Goal: Task Accomplishment & Management: Manage account settings

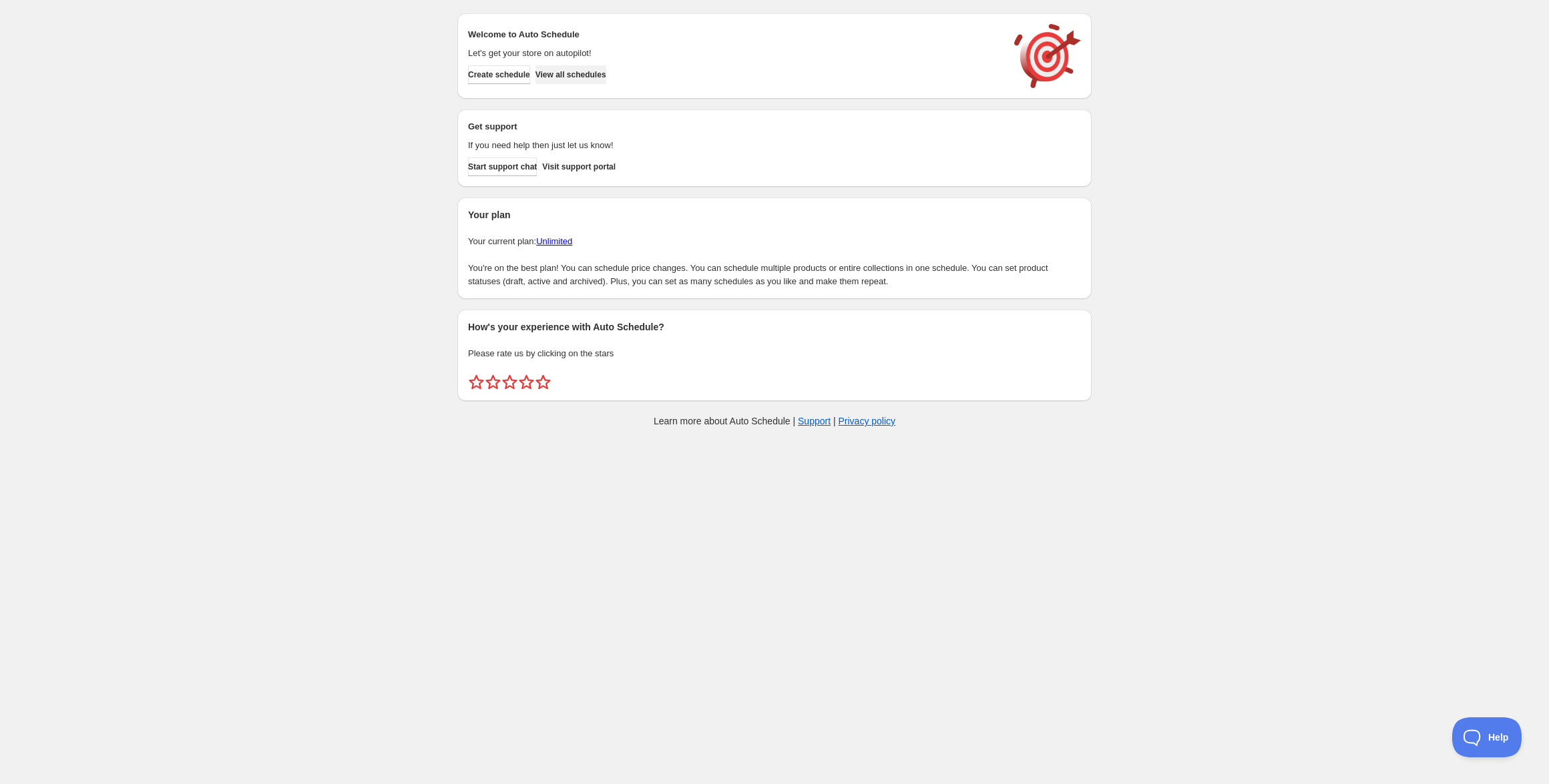
click at [595, 79] on span "View all schedules" at bounding box center [571, 74] width 71 height 11
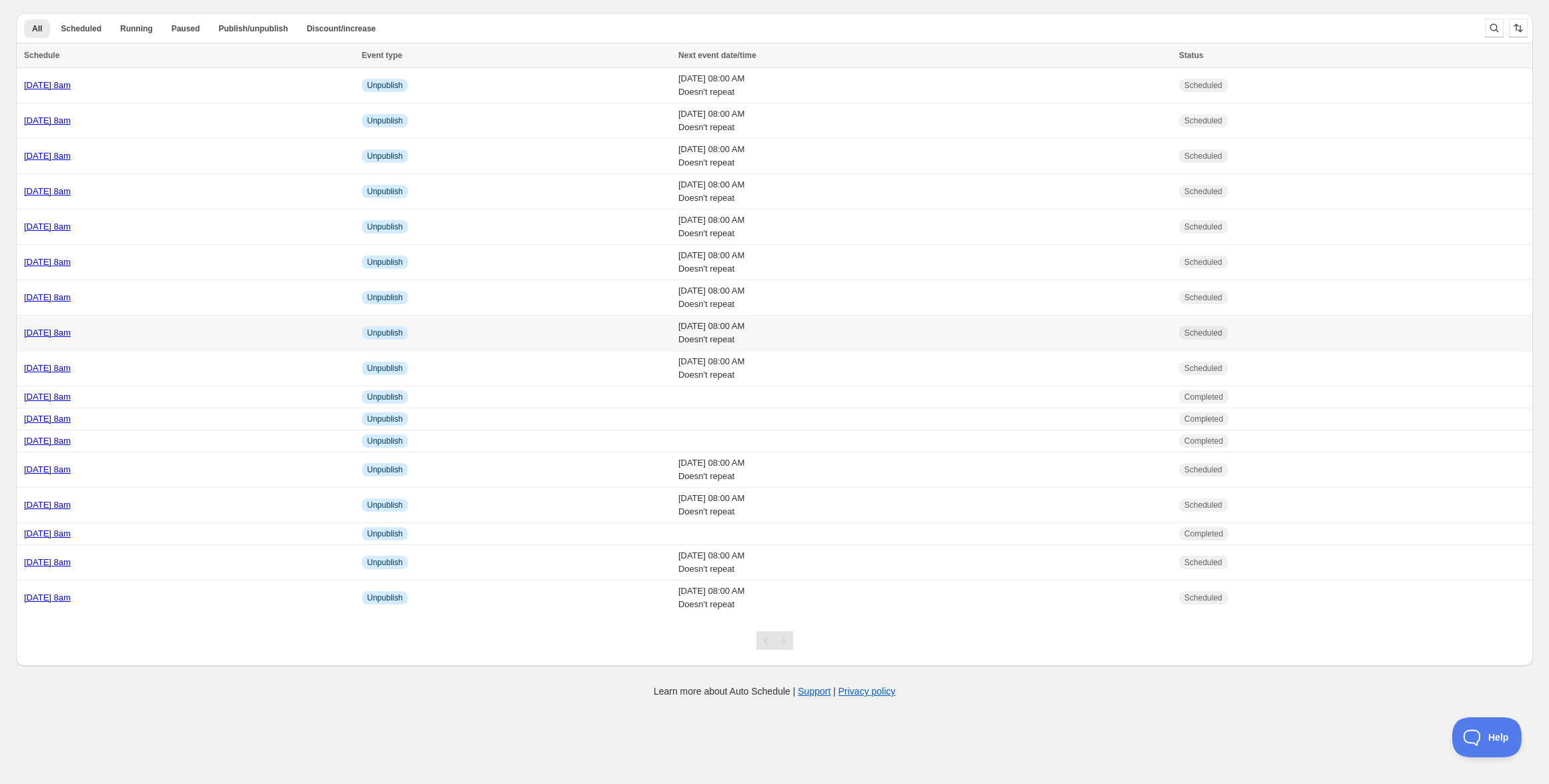
click at [124, 327] on div "[DATE] 8am" at bounding box center [188, 333] width 330 height 14
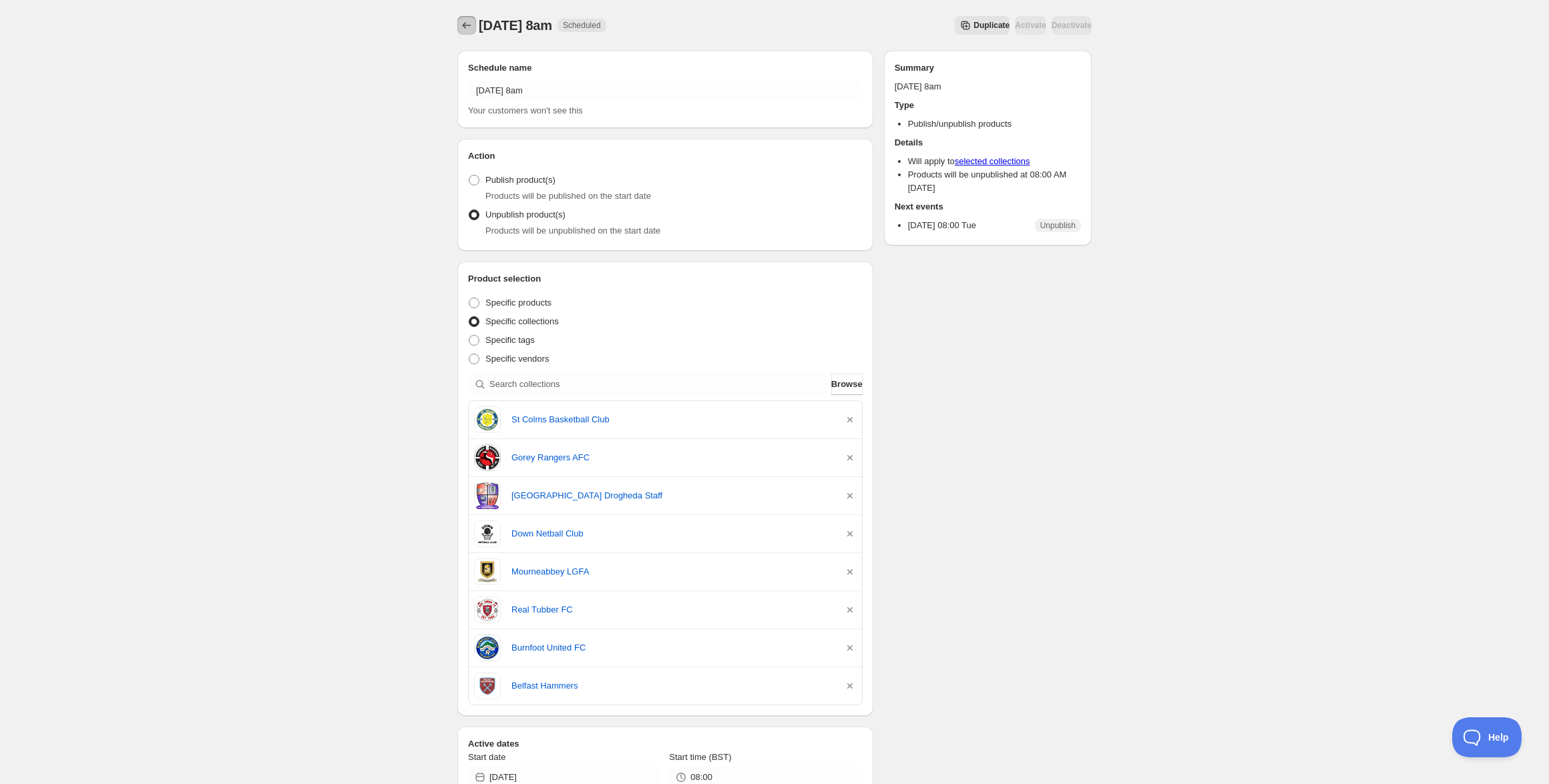
click at [468, 29] on icon "Schedules" at bounding box center [467, 25] width 14 height 14
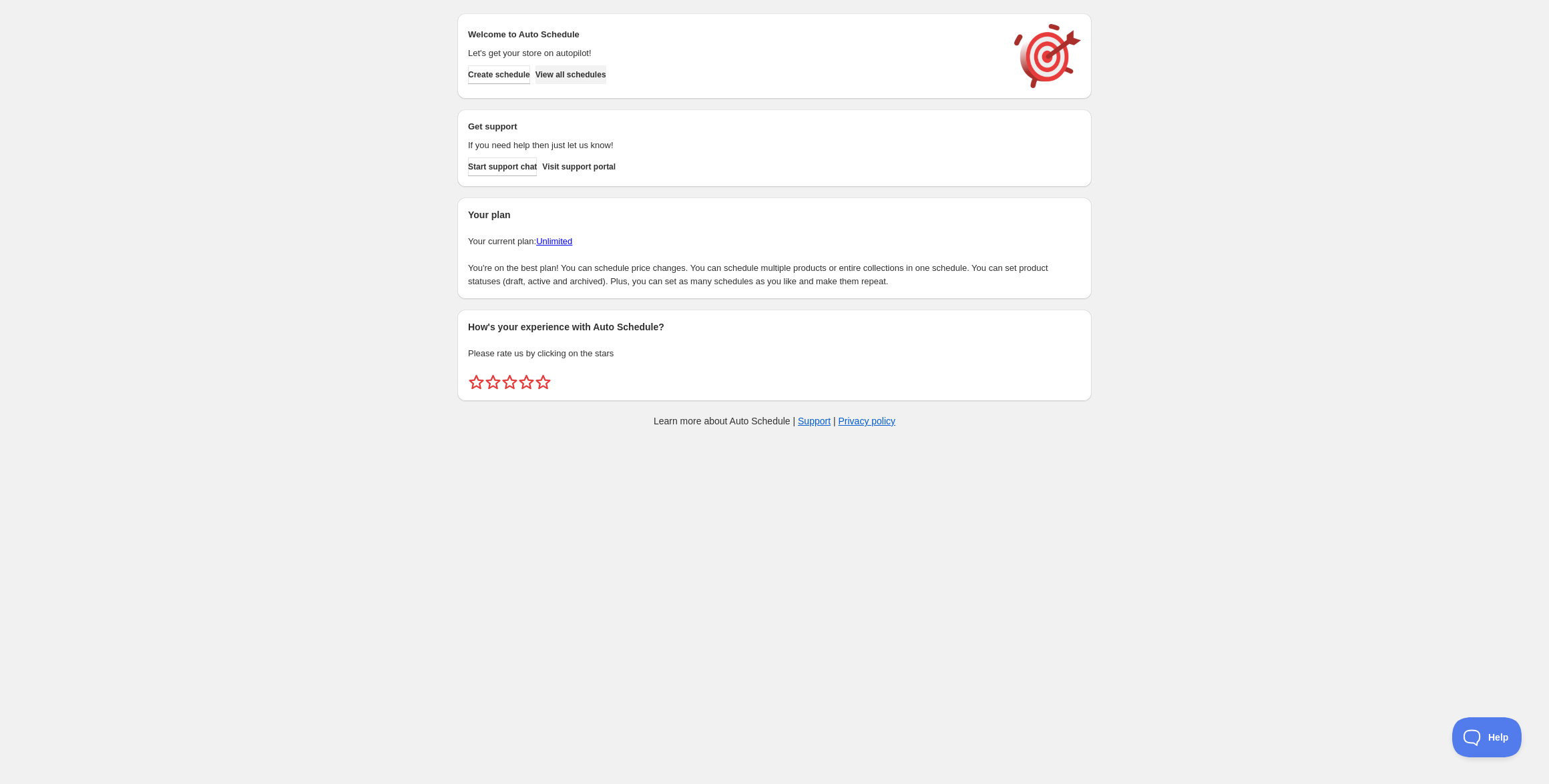
click at [605, 74] on span "View all schedules" at bounding box center [571, 74] width 71 height 11
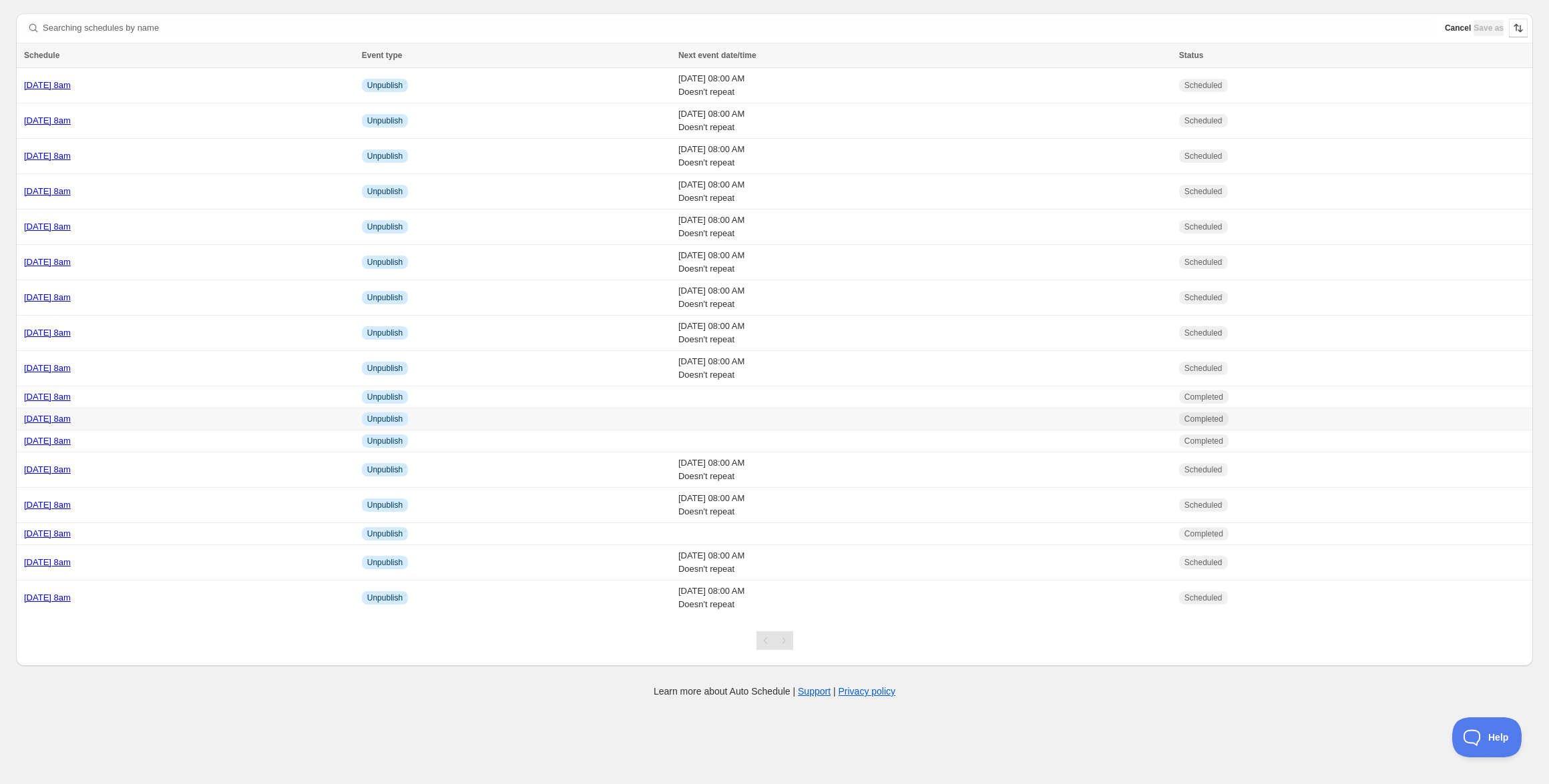
click at [71, 418] on link "[DATE] 8am" at bounding box center [46, 418] width 46 height 10
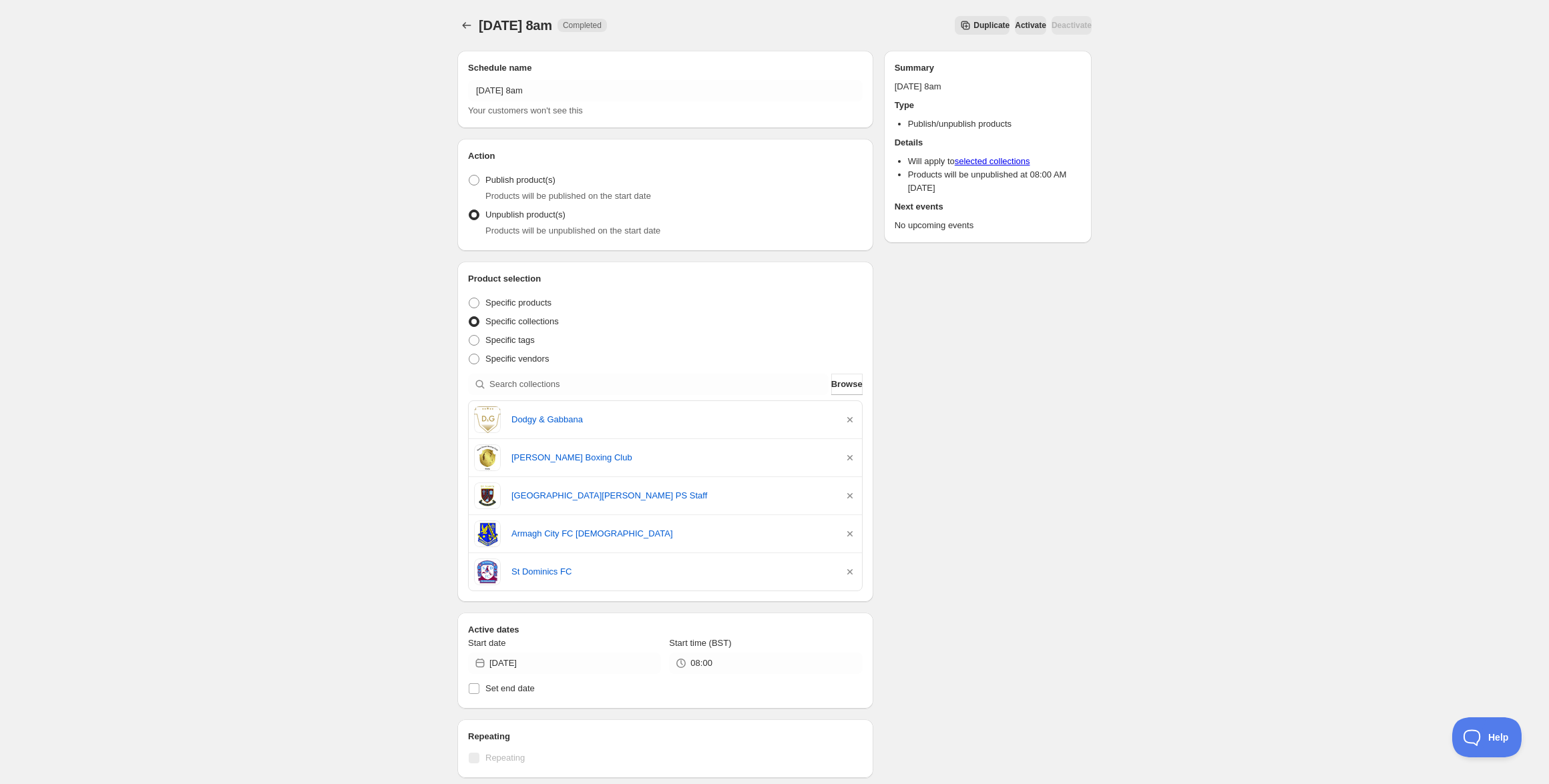
scroll to position [442, 0]
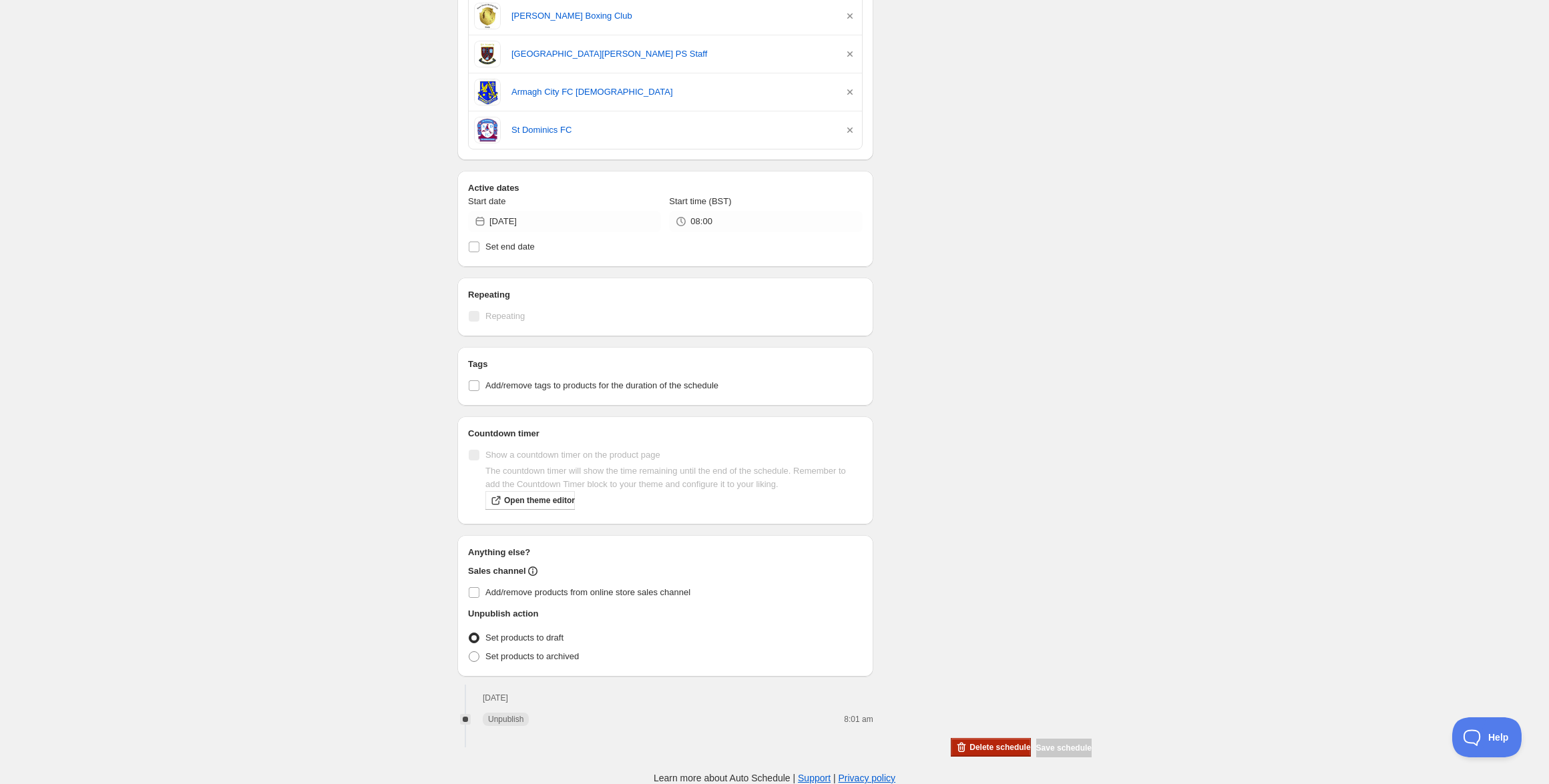
click at [951, 752] on button "Delete schedule" at bounding box center [990, 747] width 79 height 19
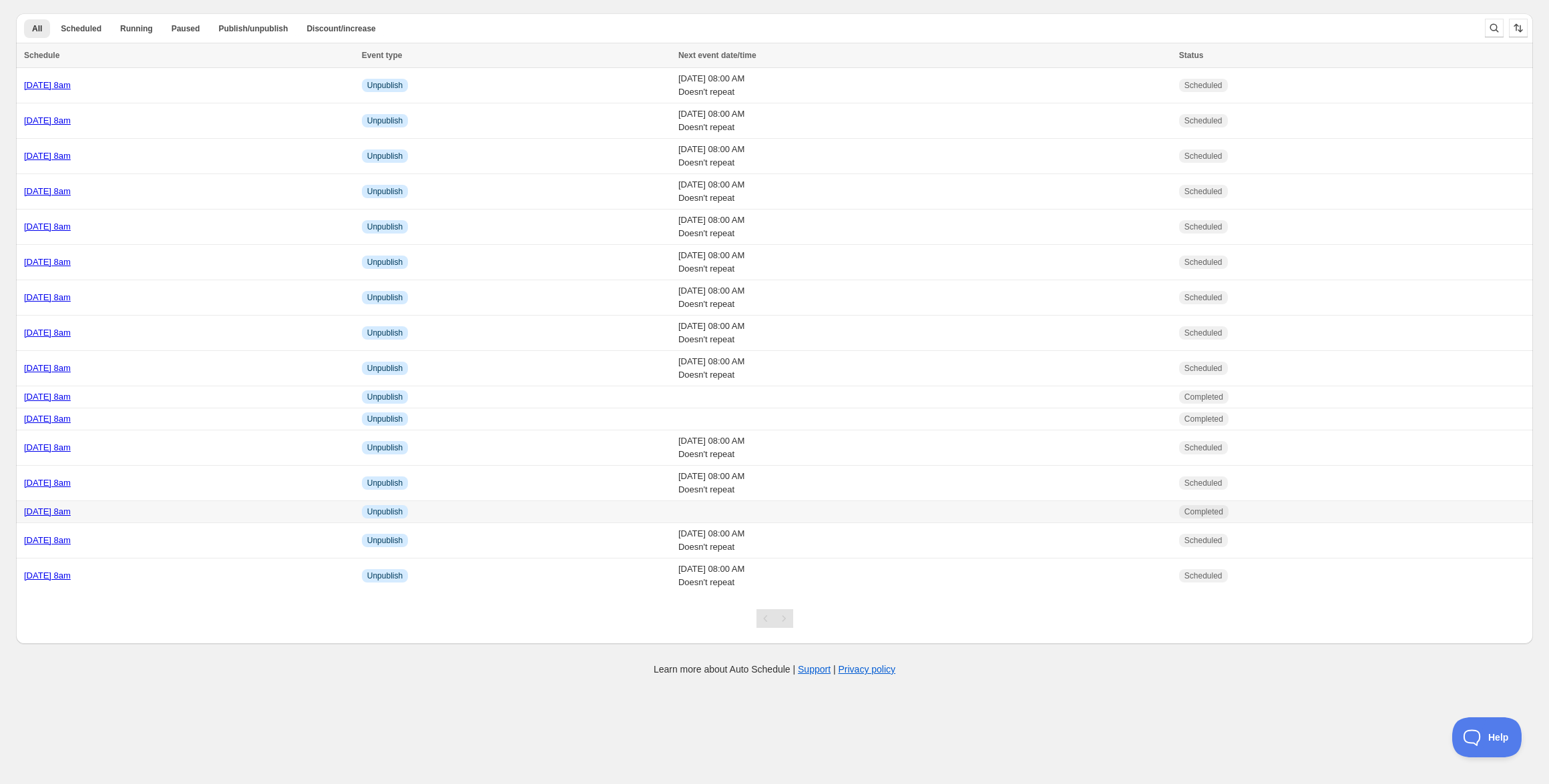
click at [71, 515] on link "[DATE] 8am" at bounding box center [46, 511] width 46 height 10
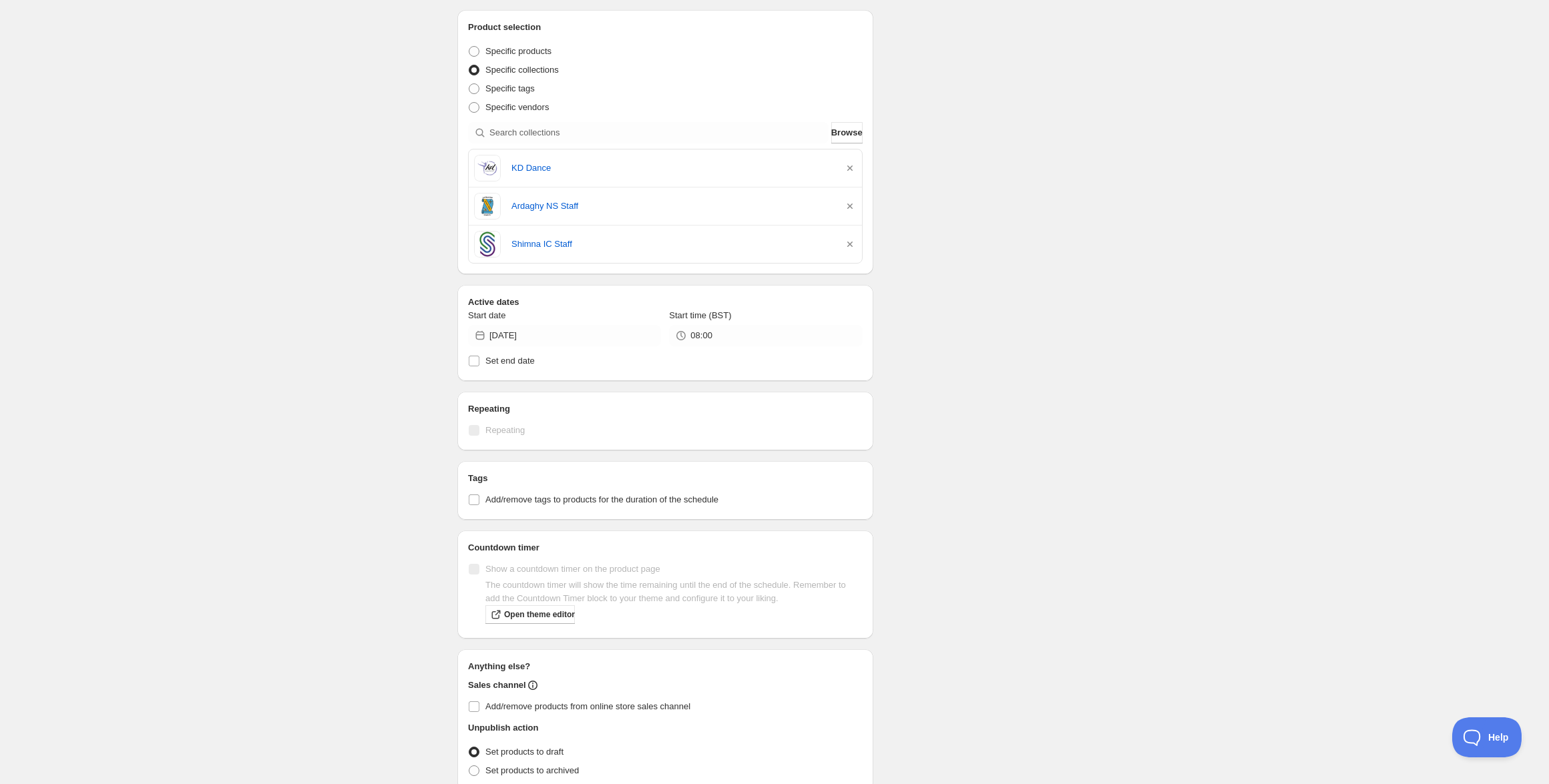
scroll to position [366, 0]
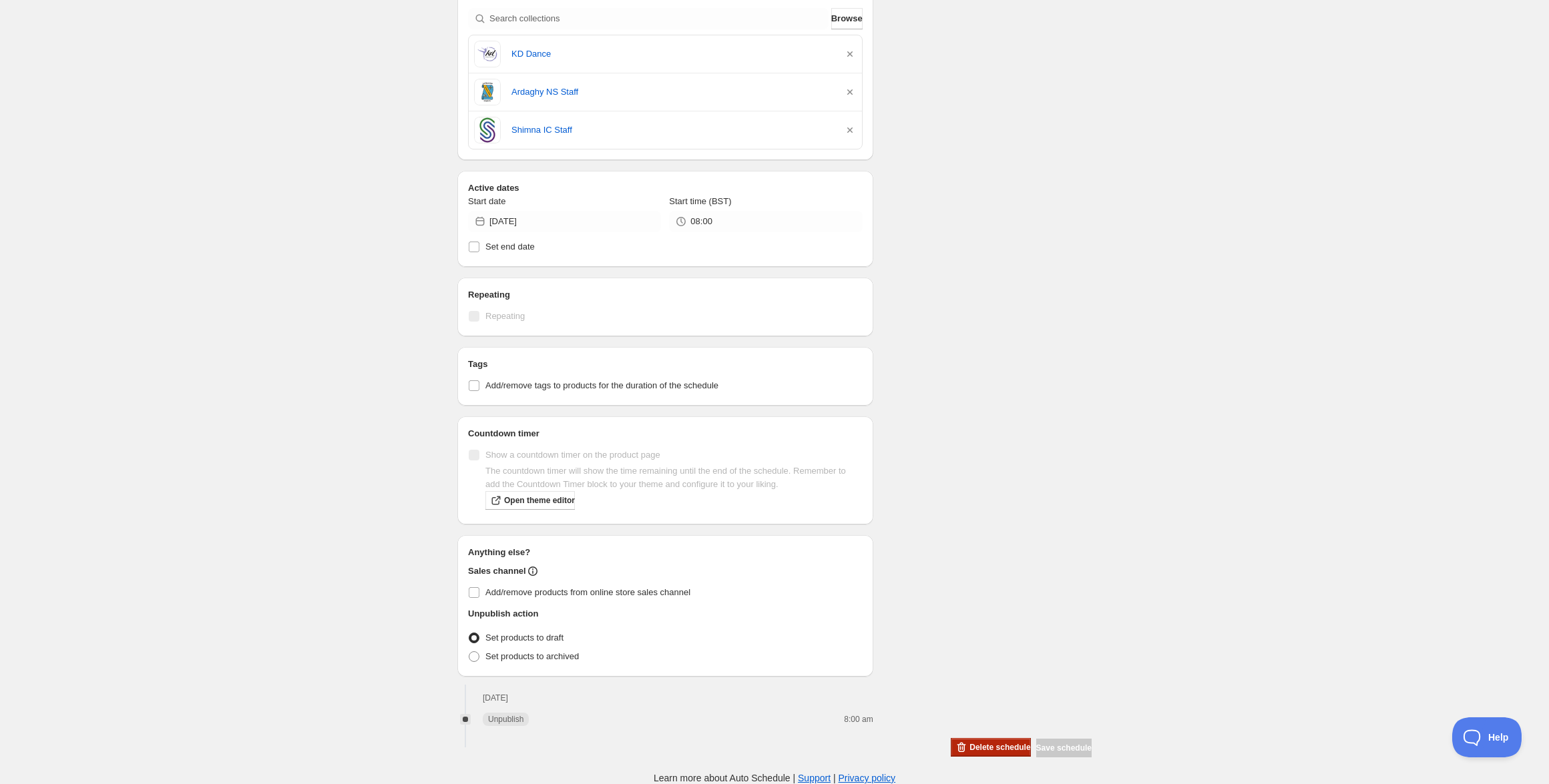
click at [970, 751] on span "Delete schedule" at bounding box center [1000, 748] width 61 height 11
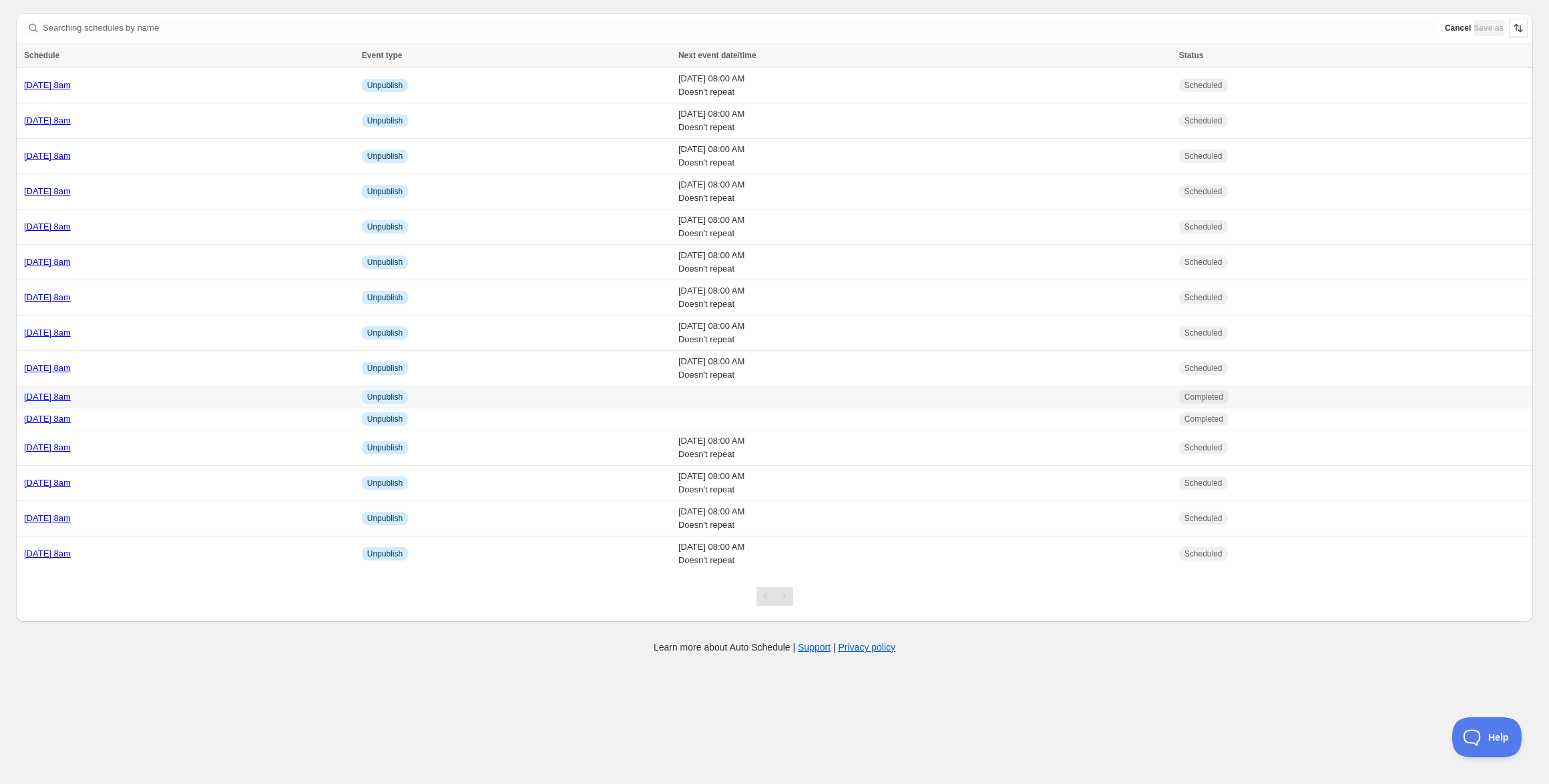
click at [71, 397] on link "[DATE] 8am" at bounding box center [46, 397] width 46 height 10
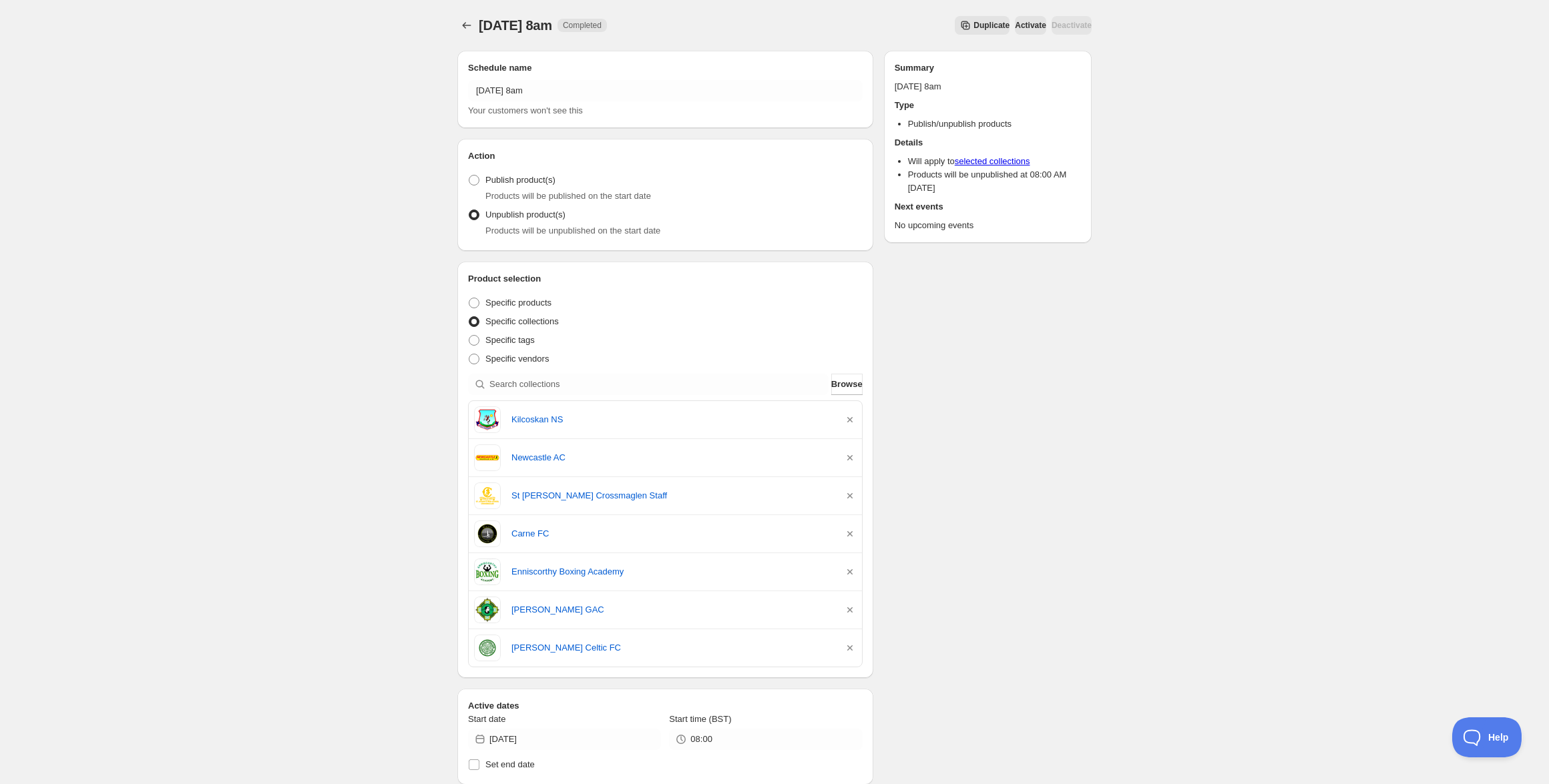
scroll to position [518, 0]
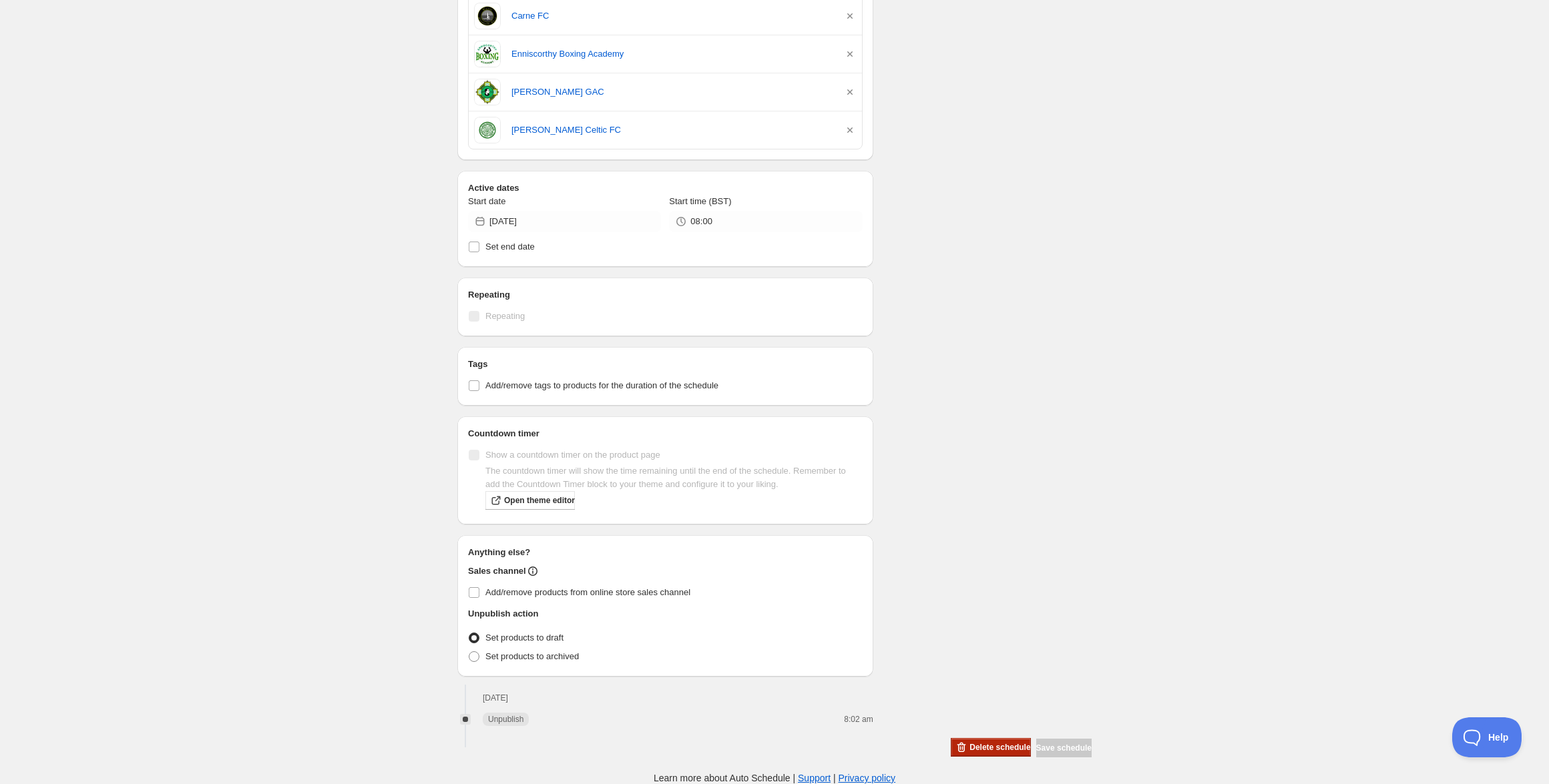
click at [962, 740] on button "Delete schedule" at bounding box center [990, 747] width 79 height 19
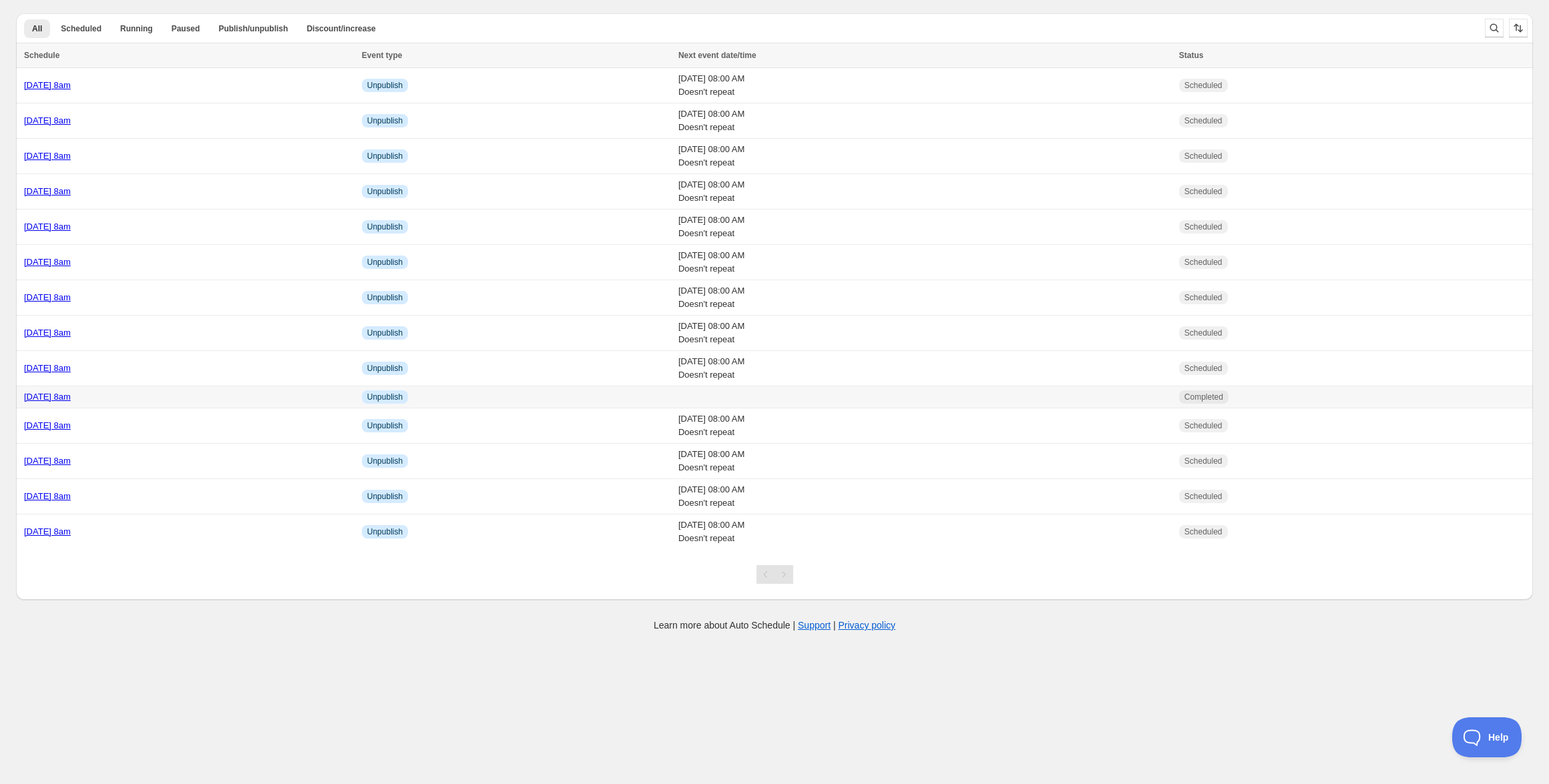
click at [71, 400] on link "[DATE] 8am" at bounding box center [46, 397] width 46 height 10
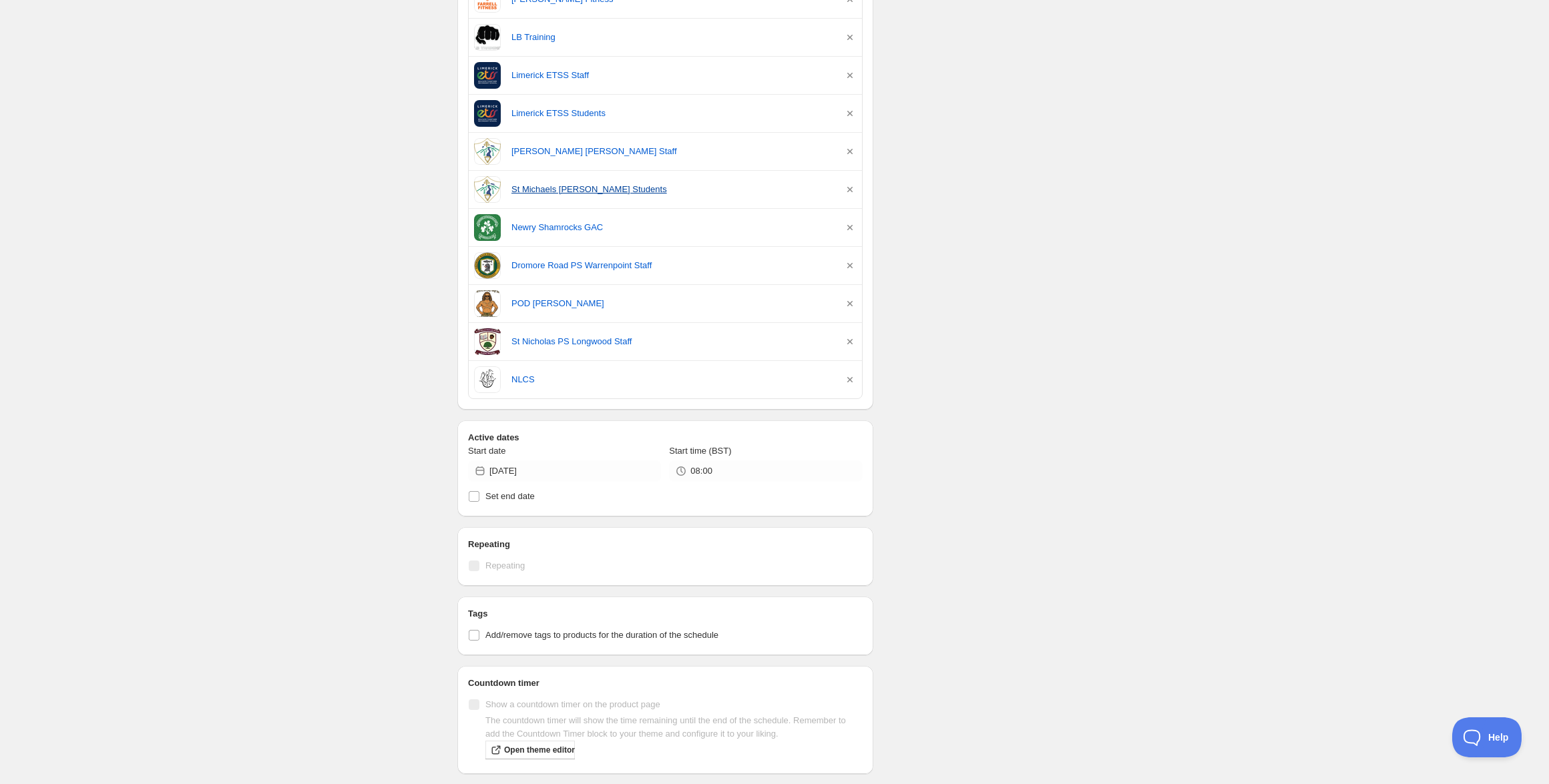
scroll to position [259, 0]
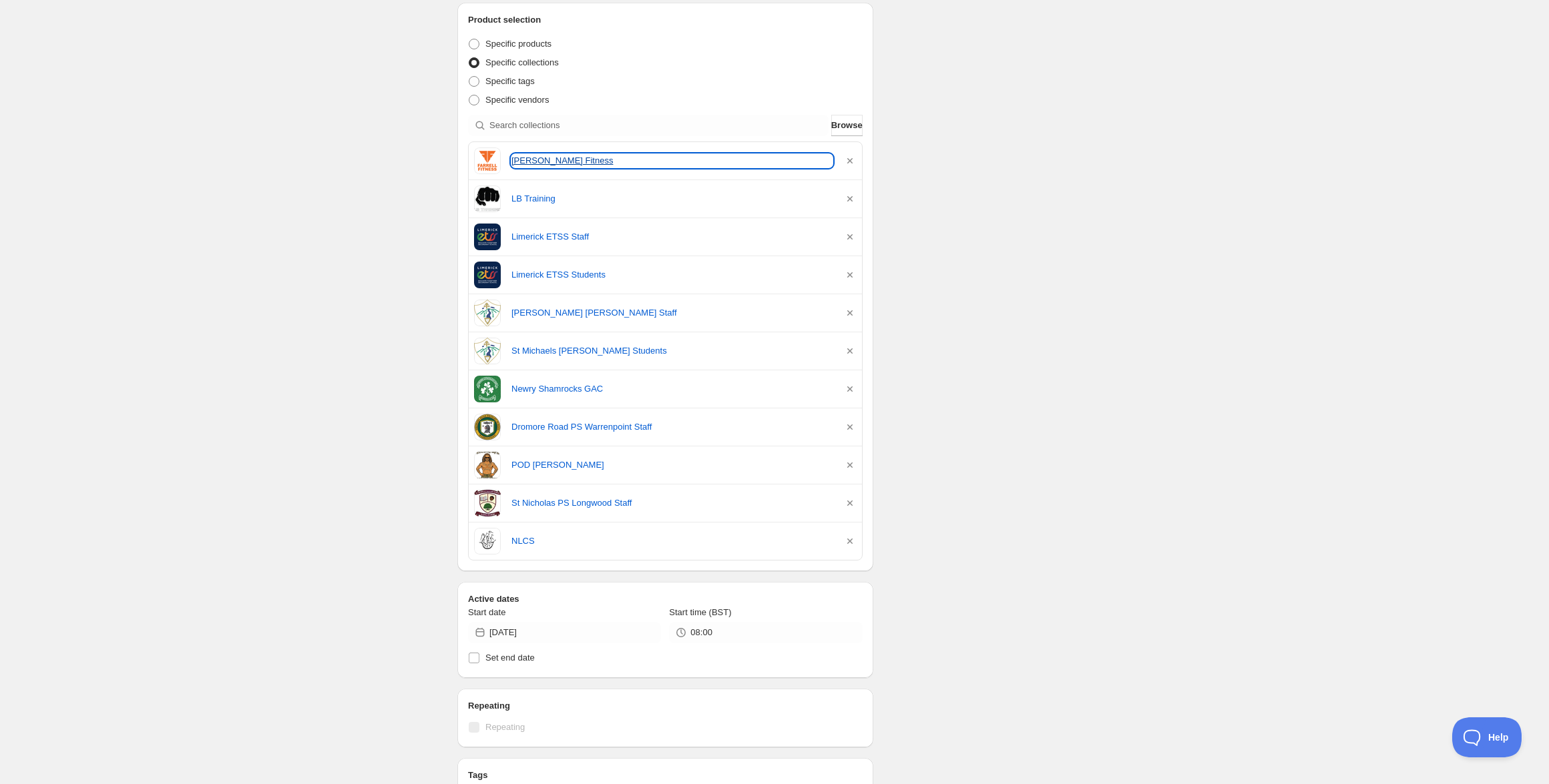
click at [546, 166] on link "[PERSON_NAME] Fitness" at bounding box center [672, 161] width 321 height 14
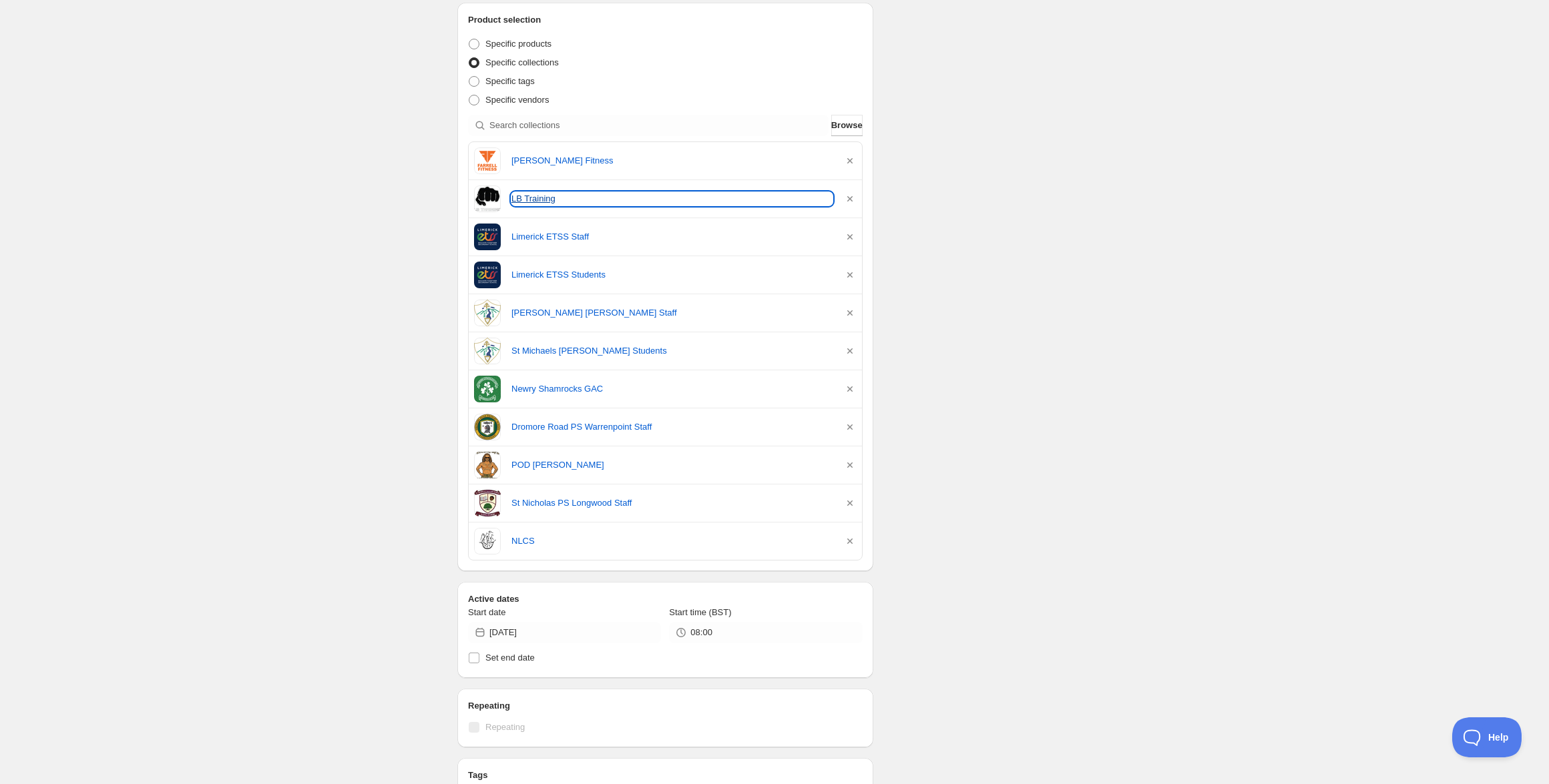
click at [538, 203] on link "LB Training" at bounding box center [672, 199] width 321 height 14
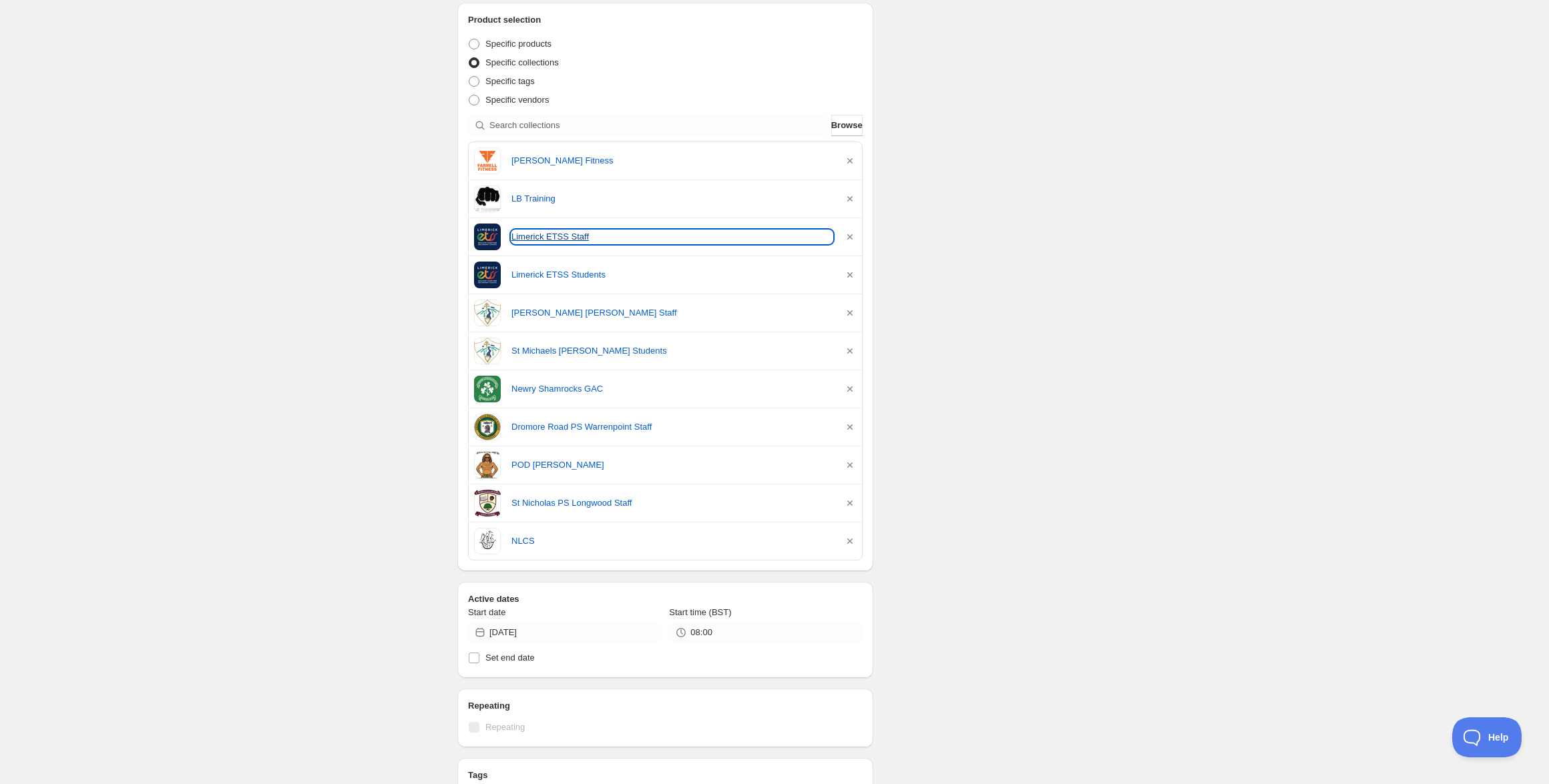
click at [549, 233] on link "Limerick ETSS Staff" at bounding box center [672, 237] width 321 height 14
click at [550, 267] on div "Limerick ETSS Students" at bounding box center [665, 274] width 382 height 26
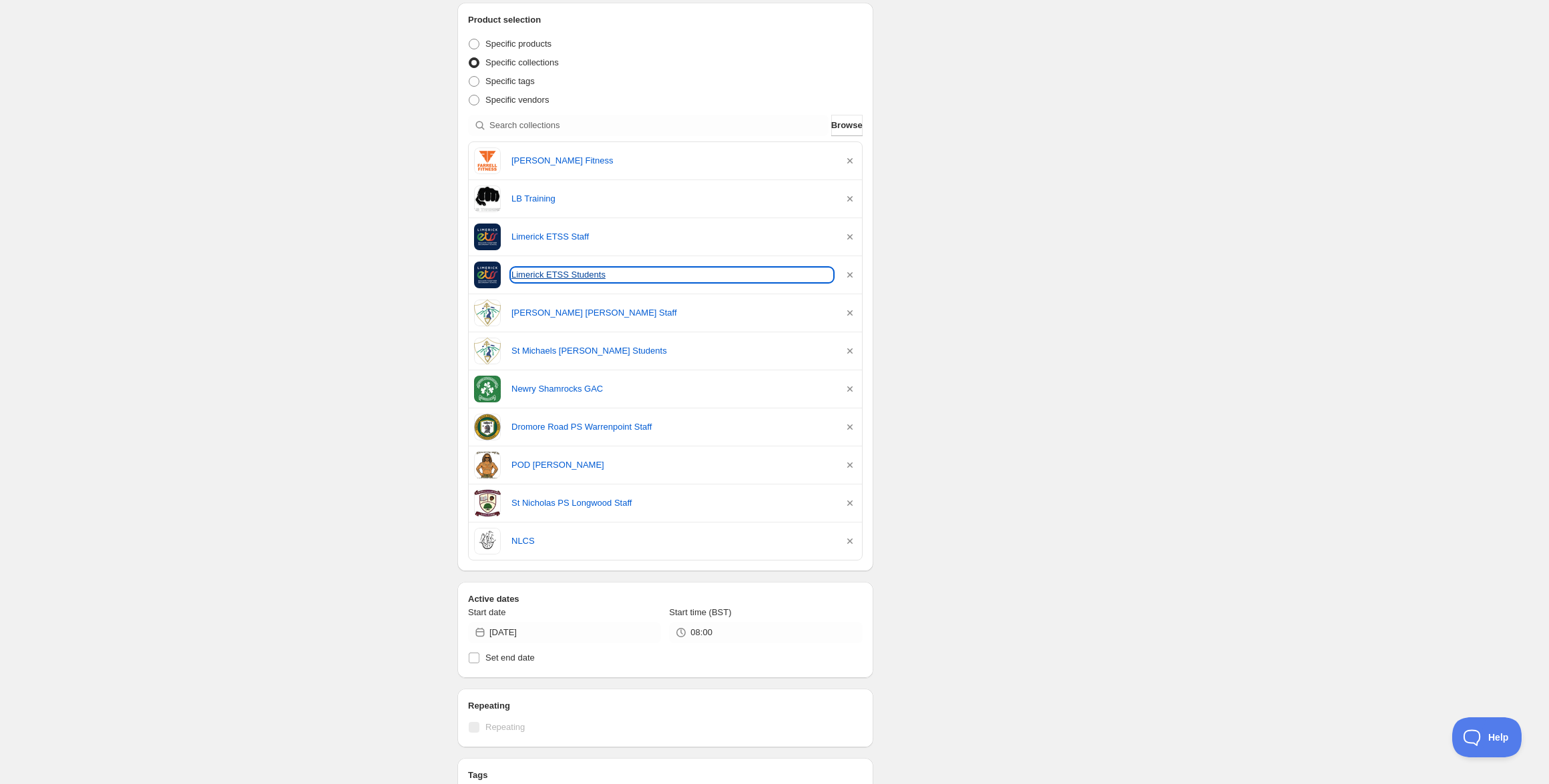
click at [548, 271] on link "Limerick ETSS Students" at bounding box center [672, 275] width 321 height 14
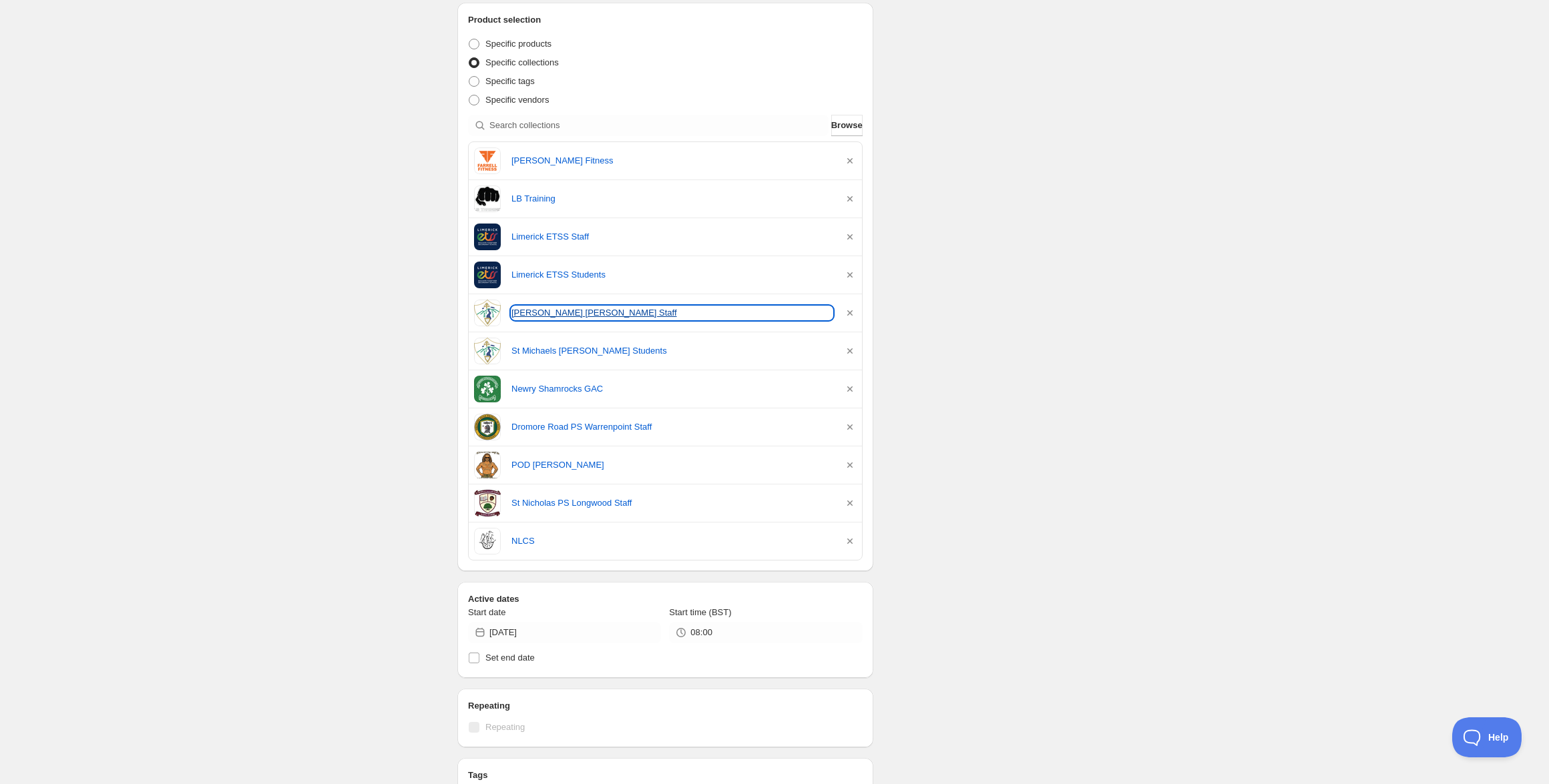
click at [568, 318] on link "[PERSON_NAME] [PERSON_NAME] Staff" at bounding box center [672, 312] width 321 height 14
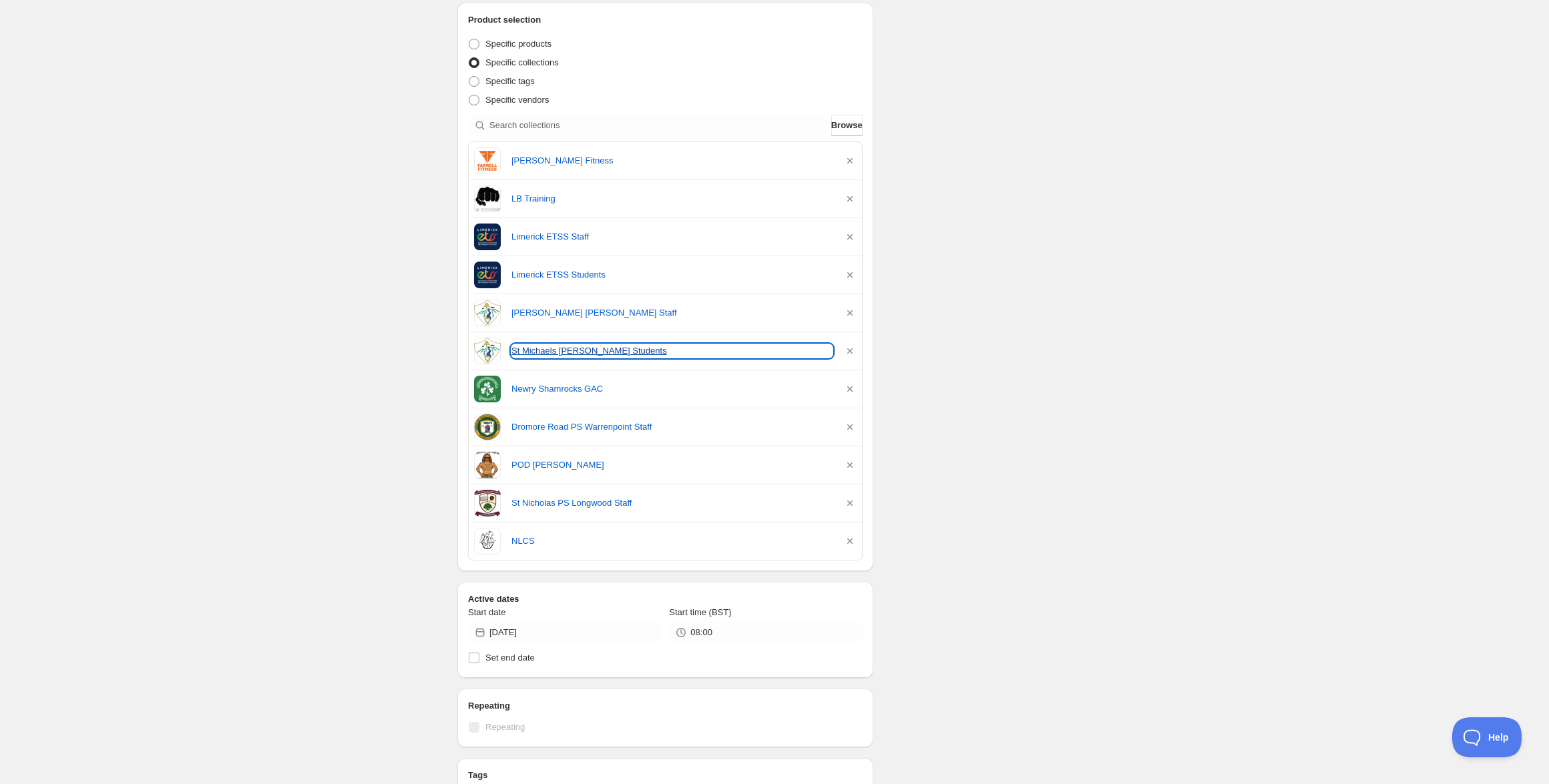
click at [561, 351] on link "St Michaels [PERSON_NAME] Students" at bounding box center [672, 350] width 321 height 14
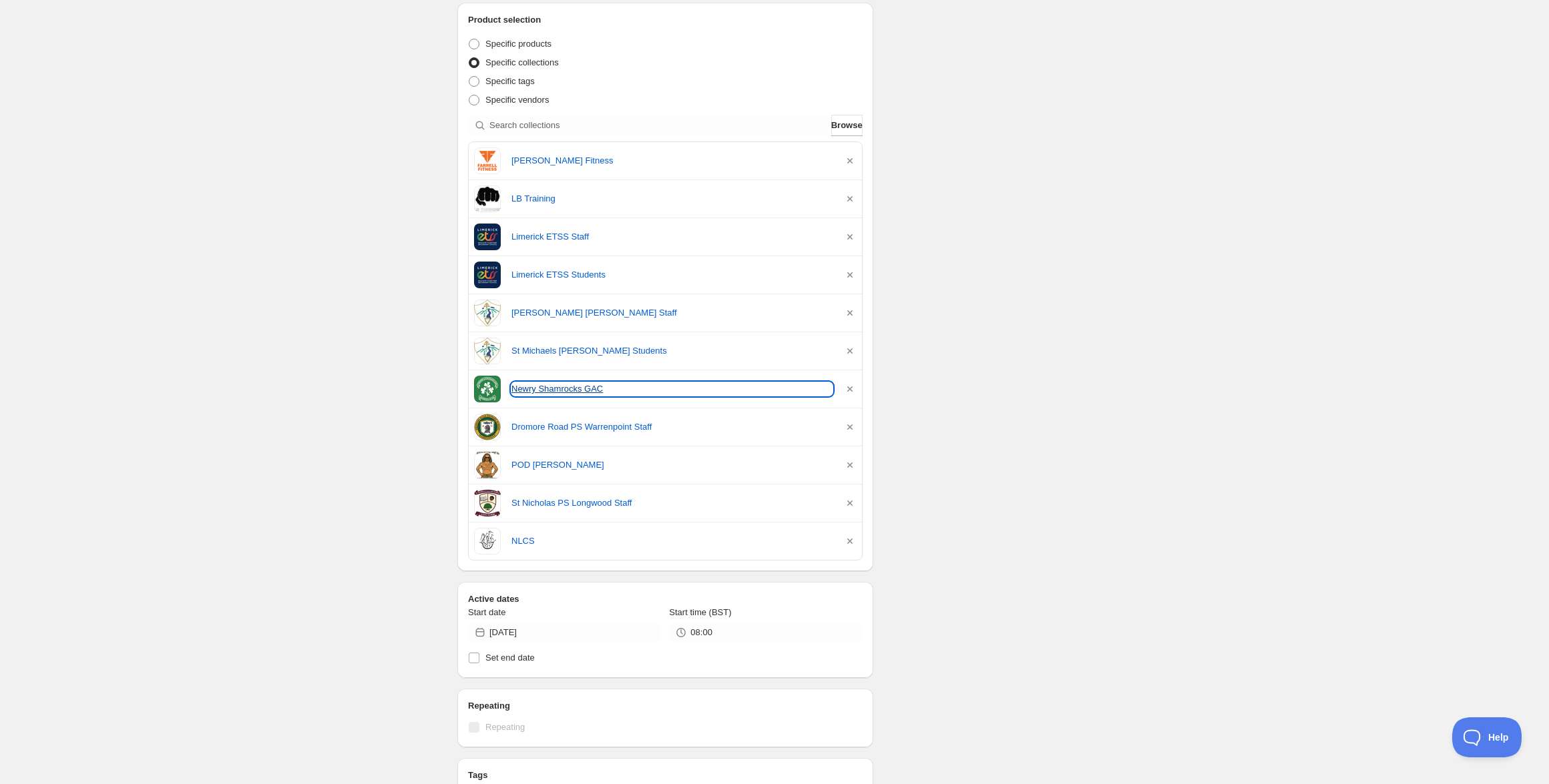
click at [553, 395] on link "Newry Shamrocks GAC" at bounding box center [672, 388] width 321 height 14
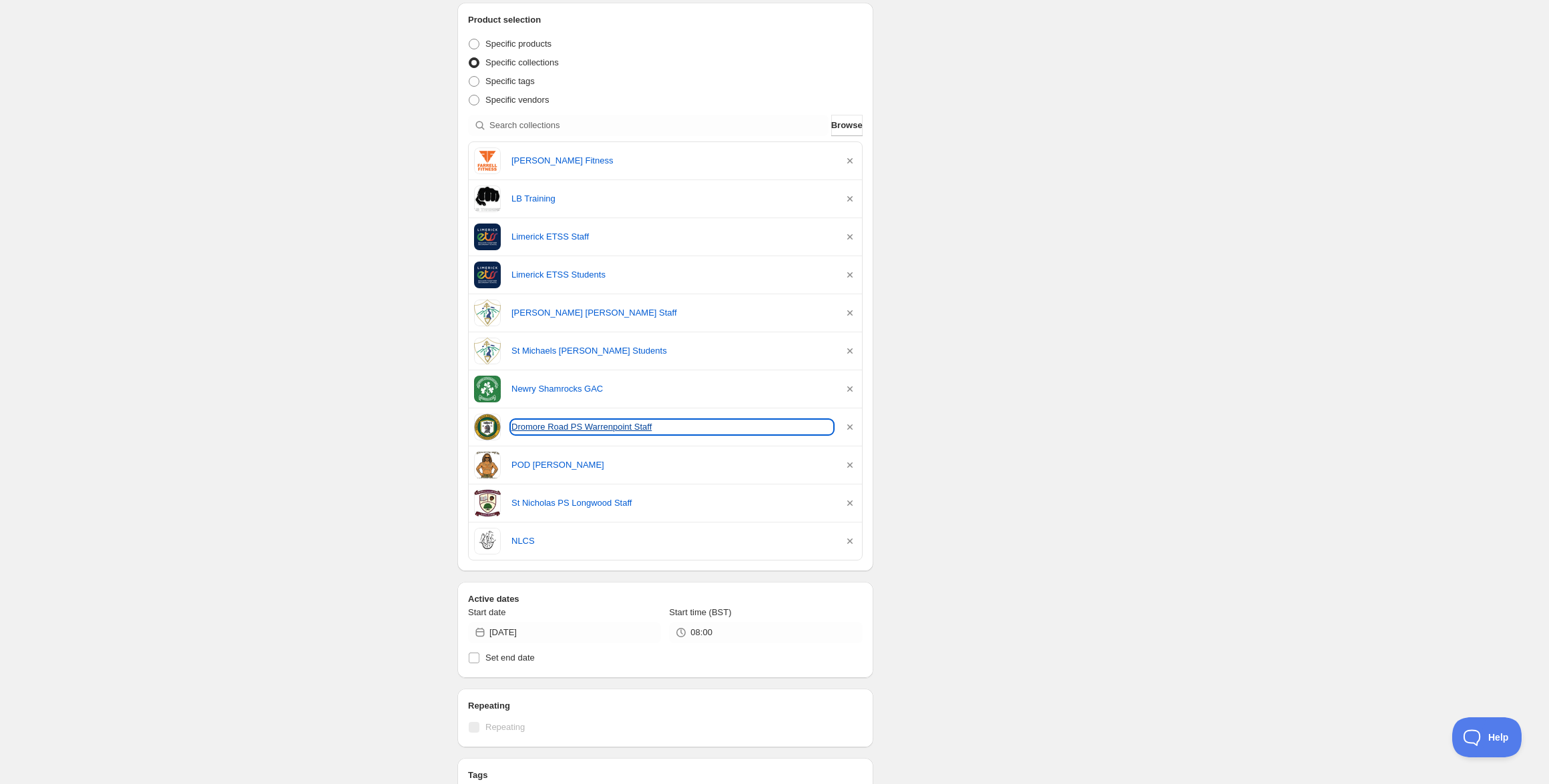
click at [554, 427] on link "Dromore Road PS Warrenpoint Staff" at bounding box center [672, 426] width 321 height 14
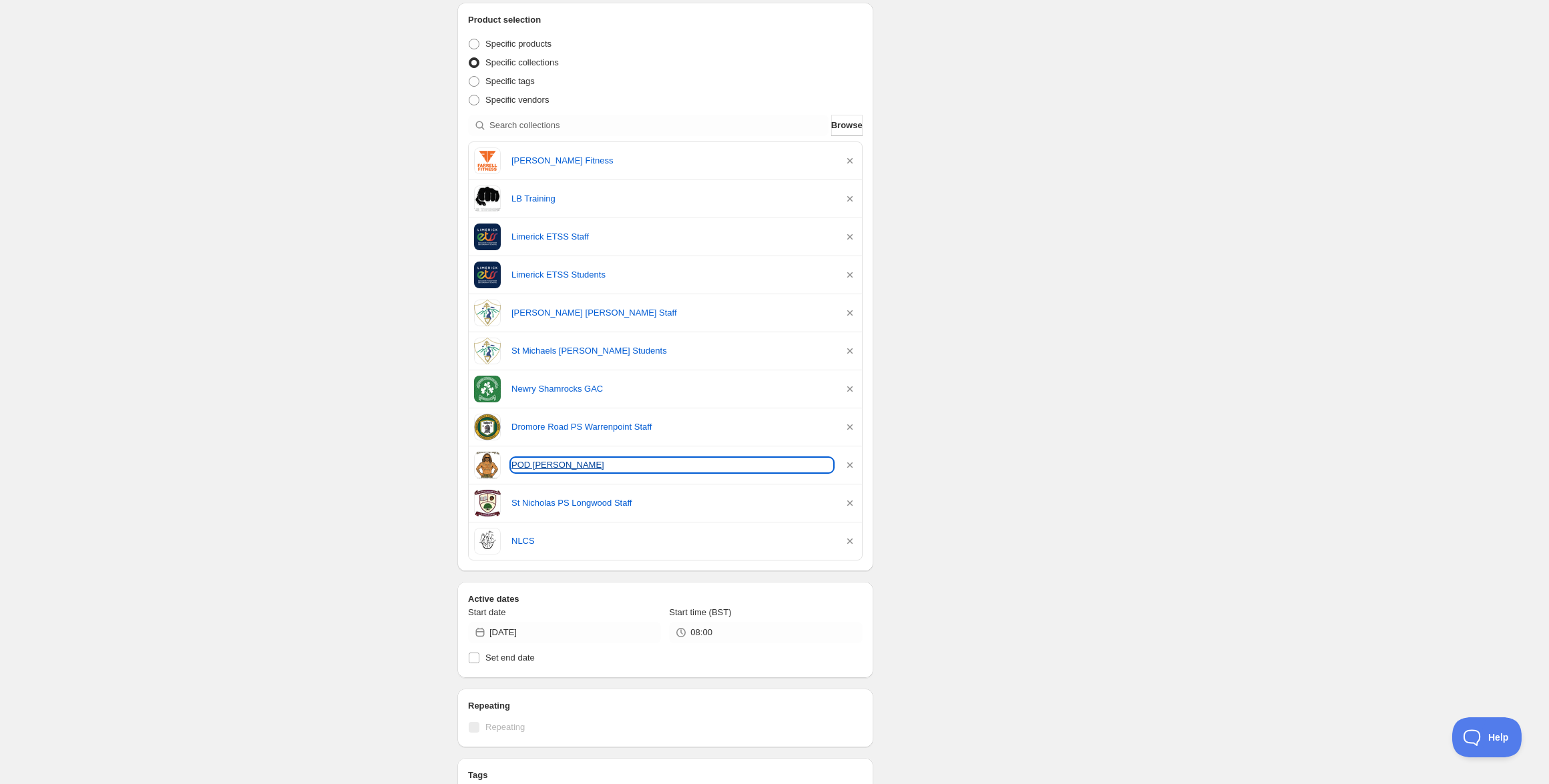
click at [571, 462] on link "POD [PERSON_NAME]" at bounding box center [672, 465] width 321 height 14
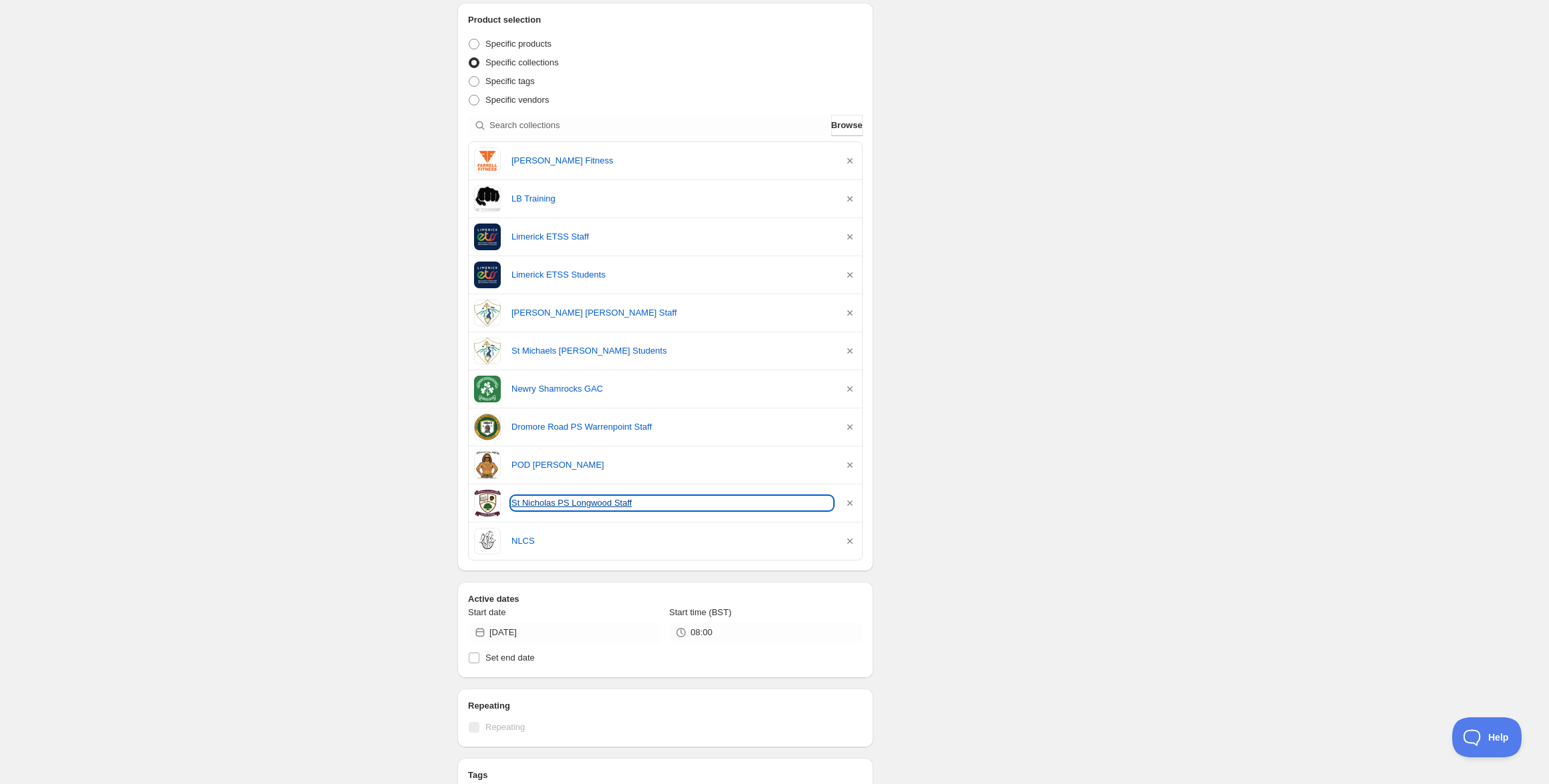
click at [521, 501] on link "St Nicholas PS Longwood Staff" at bounding box center [672, 503] width 321 height 14
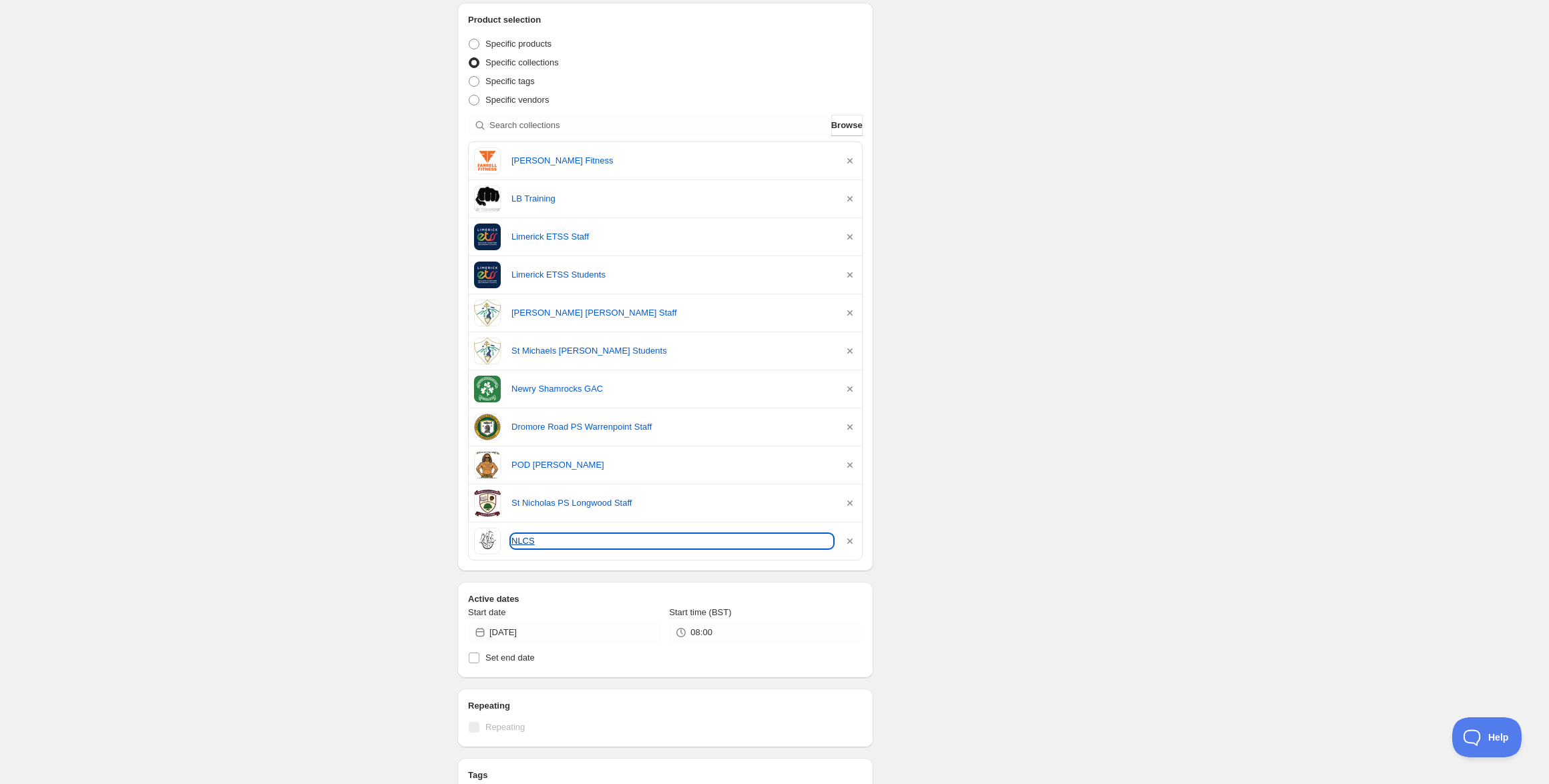
click at [518, 541] on link "NLCS" at bounding box center [672, 541] width 321 height 14
